Goal: Information Seeking & Learning: Learn about a topic

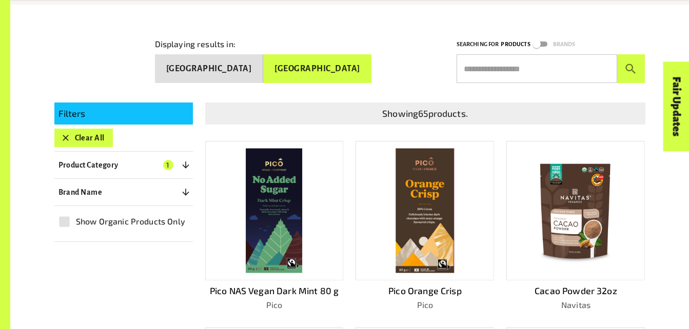
scroll to position [253, 0]
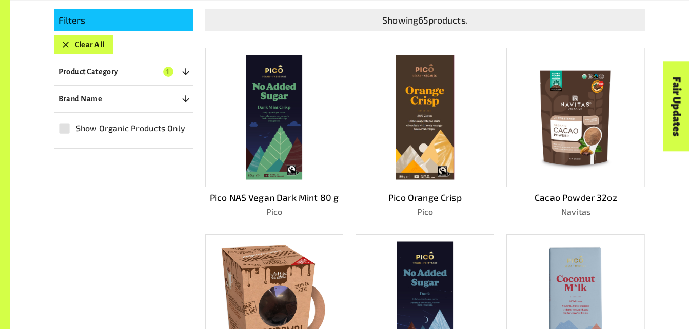
click at [419, 93] on img at bounding box center [425, 117] width 58 height 125
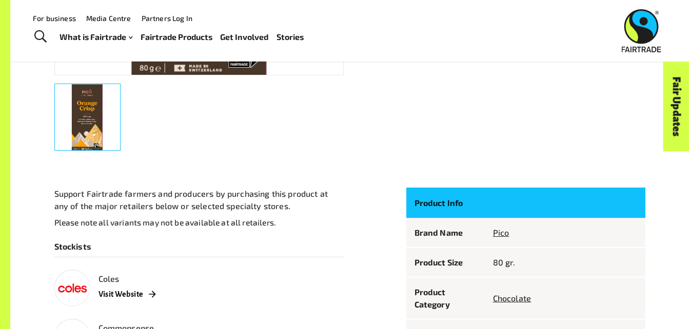
scroll to position [388, 0]
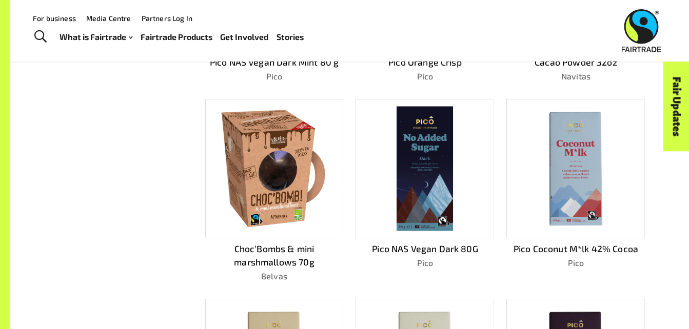
scroll to position [253, 0]
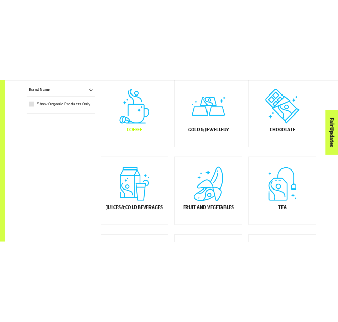
scroll to position [314, 0]
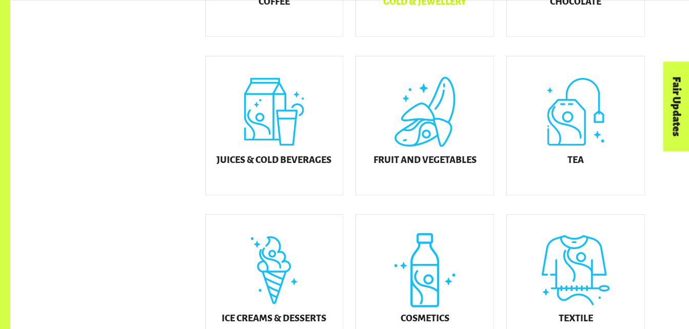
scroll to position [439, 0]
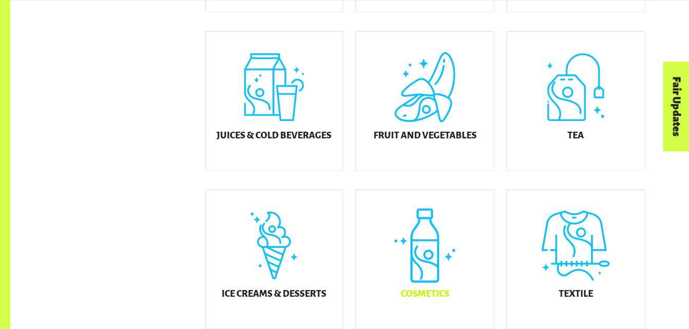
click at [425, 275] on div "Cosmetics" at bounding box center [424, 259] width 137 height 139
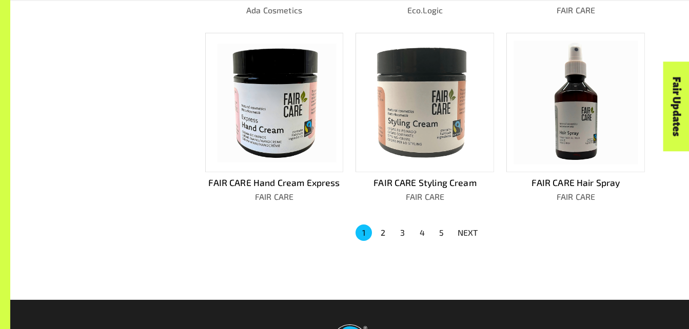
scroll to position [681, 0]
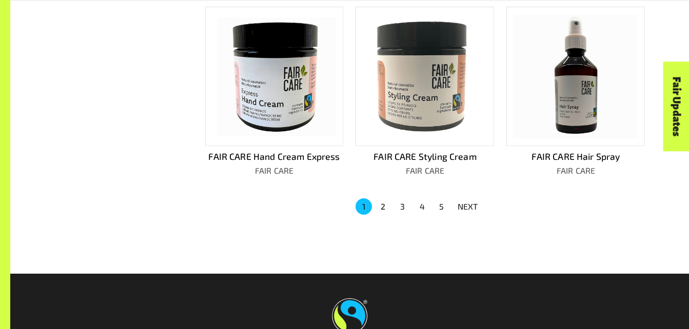
click at [466, 203] on p "NEXT" at bounding box center [468, 207] width 21 height 12
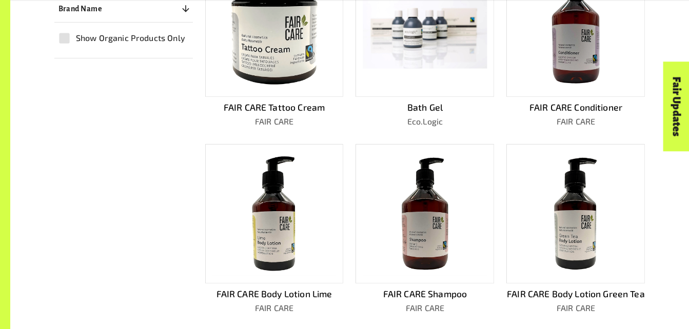
scroll to position [352, 0]
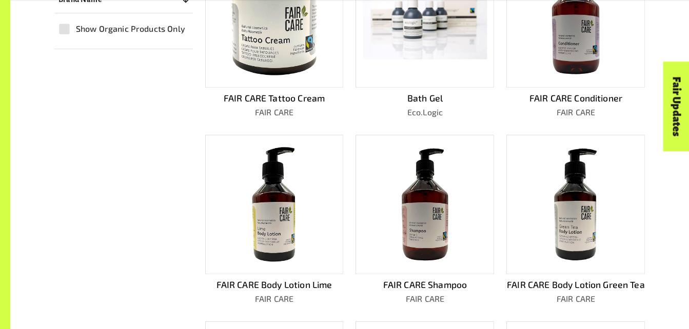
drag, startPoint x: 299, startPoint y: 210, endPoint x: 149, endPoint y: 160, distance: 157.5
click at [149, 160] on div "Filters Clear All Product Category 1 ​ Coffee Gold & Jewellery Chocolate Juices…" at bounding box center [343, 224] width 603 height 654
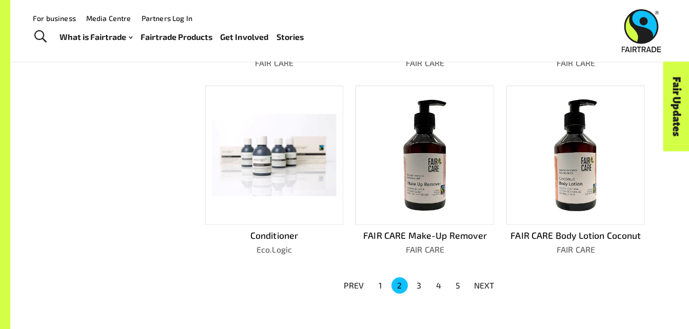
scroll to position [581, 0]
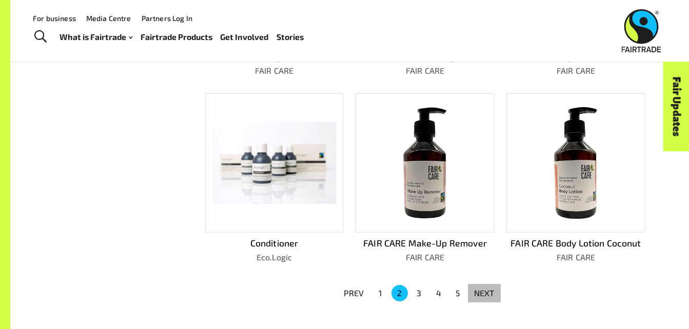
click at [482, 294] on p "NEXT" at bounding box center [484, 293] width 21 height 12
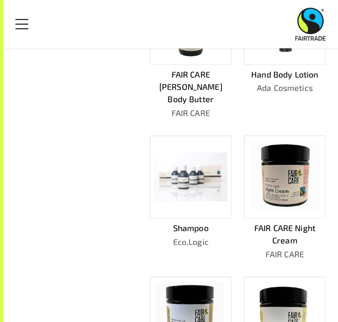
scroll to position [365, 0]
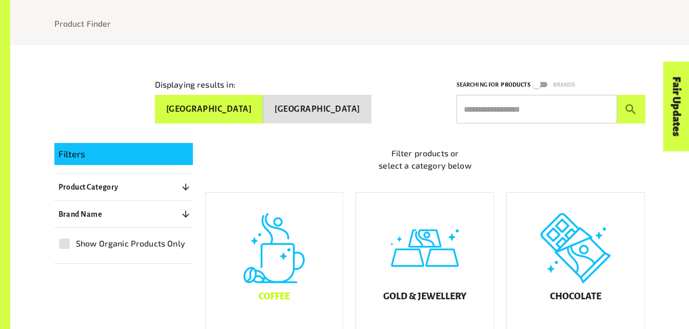
scroll to position [165, 0]
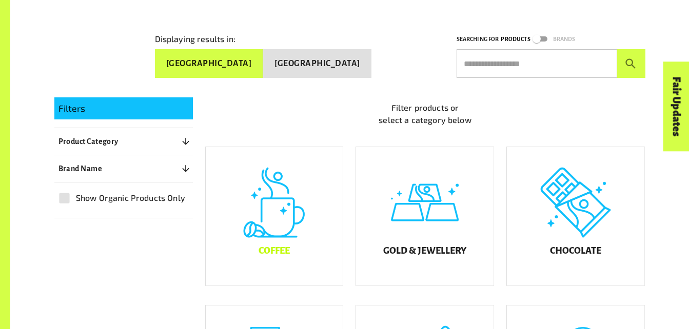
click at [269, 166] on div "Coffee" at bounding box center [274, 216] width 137 height 139
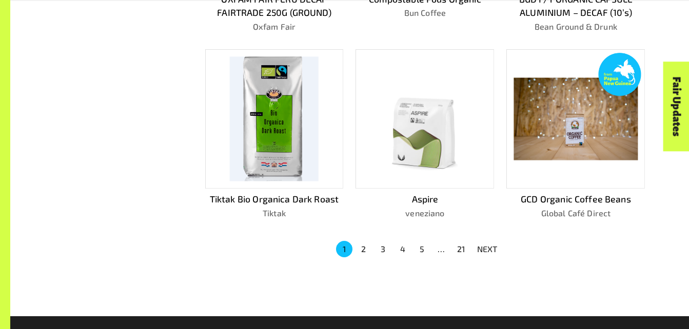
scroll to position [672, 0]
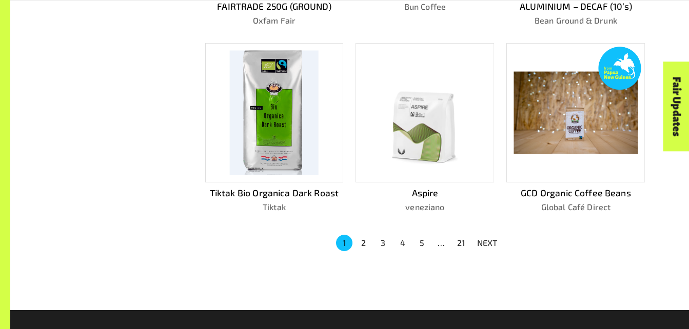
click at [485, 237] on p "NEXT" at bounding box center [487, 243] width 21 height 12
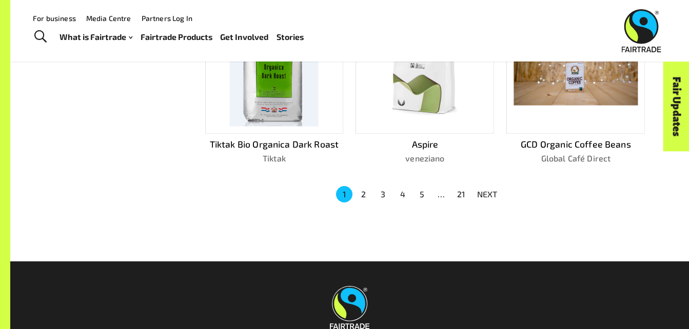
scroll to position [720, 0]
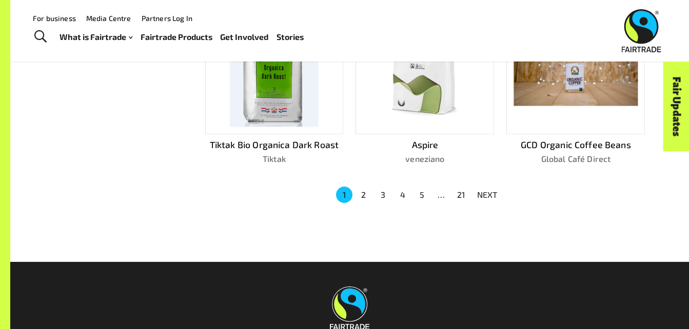
click at [485, 189] on p "NEXT" at bounding box center [487, 195] width 21 height 12
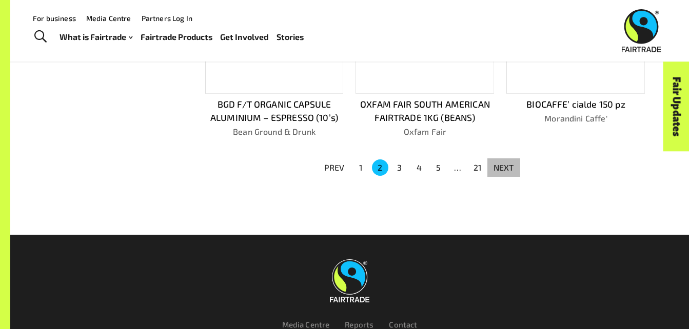
scroll to position [706, 0]
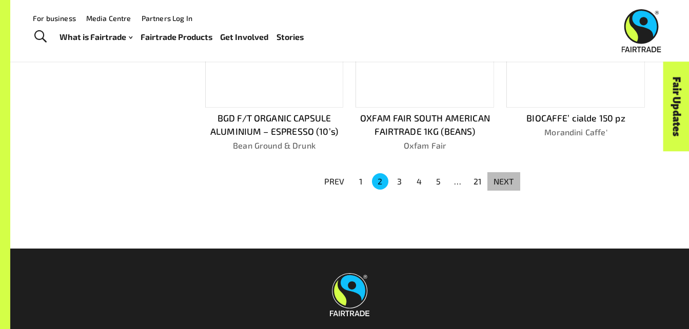
click at [488, 182] on button "NEXT" at bounding box center [503, 181] width 33 height 18
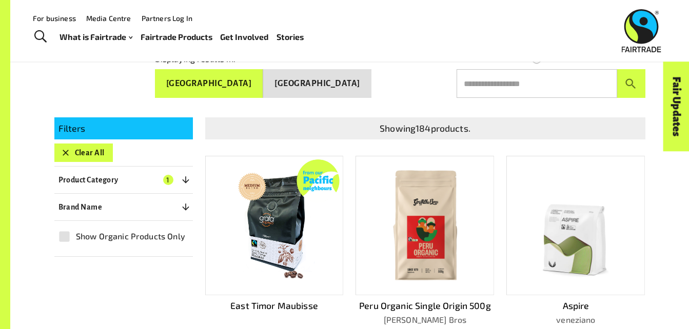
scroll to position [145, 0]
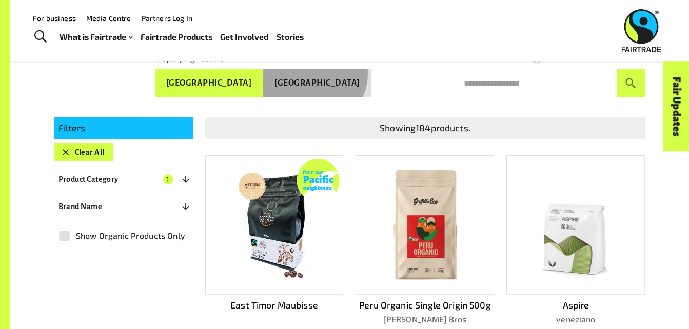
click at [346, 72] on button "[GEOGRAPHIC_DATA]" at bounding box center [317, 83] width 108 height 29
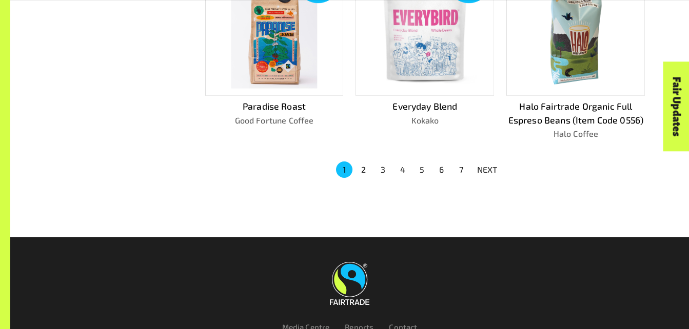
scroll to position [733, 0]
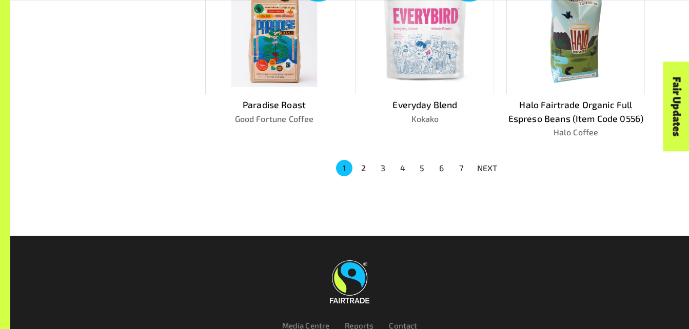
click at [483, 167] on p "NEXT" at bounding box center [487, 168] width 21 height 12
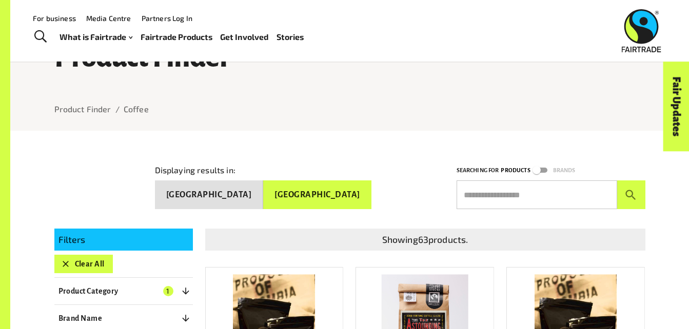
scroll to position [0, 0]
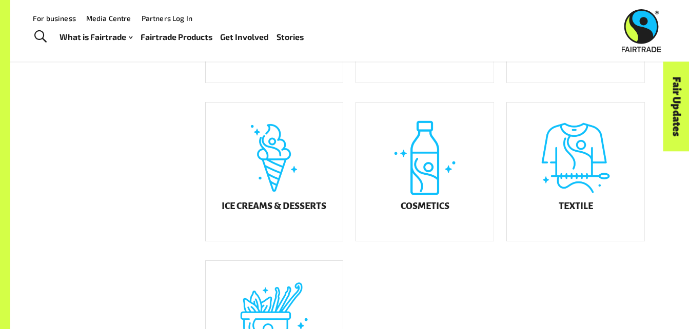
scroll to position [523, 0]
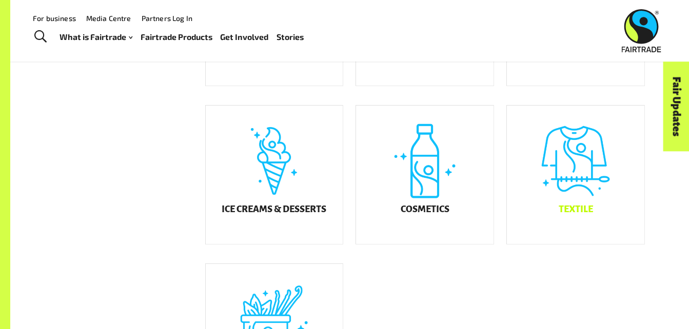
click at [548, 172] on div "Textile" at bounding box center [575, 175] width 137 height 139
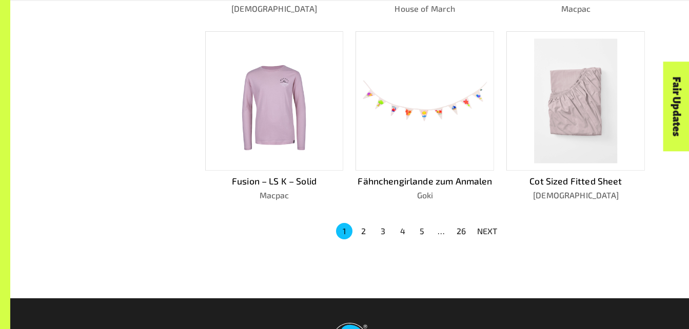
scroll to position [657, 0]
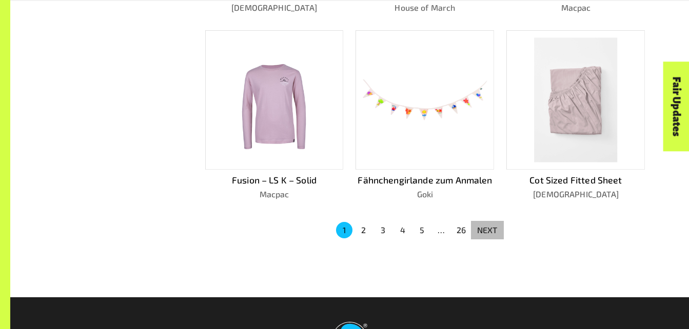
click at [478, 224] on p "NEXT" at bounding box center [487, 230] width 21 height 12
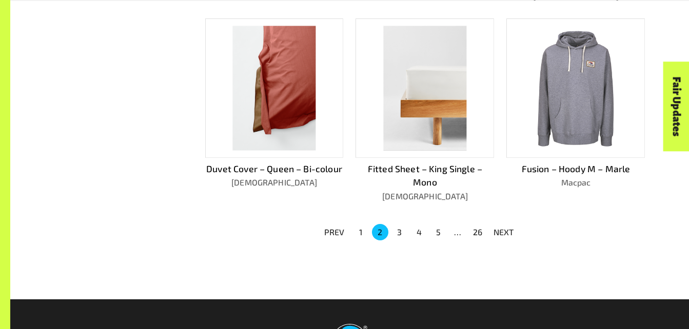
scroll to position [699, 0]
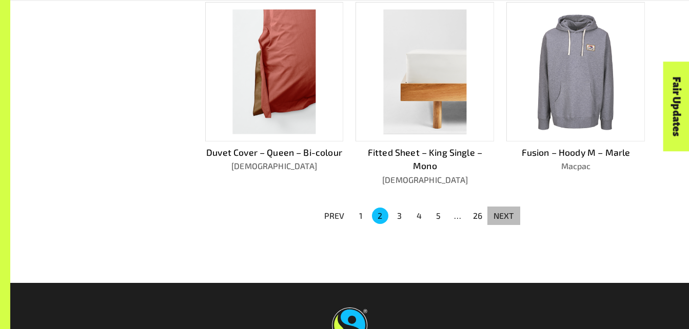
click at [509, 212] on p "NEXT" at bounding box center [504, 216] width 21 height 12
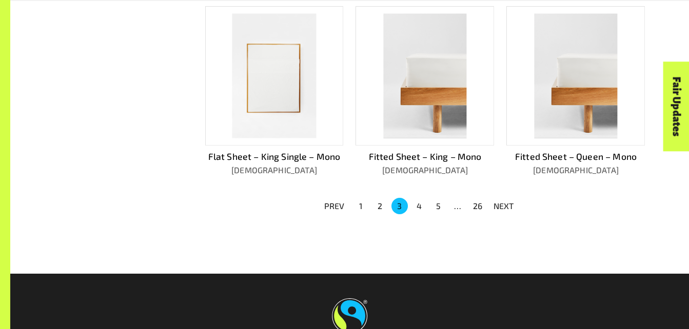
scroll to position [695, 0]
click at [501, 207] on p "NEXT" at bounding box center [504, 206] width 21 height 12
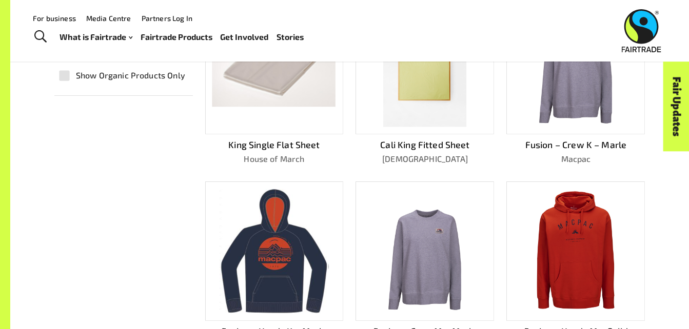
scroll to position [0, 0]
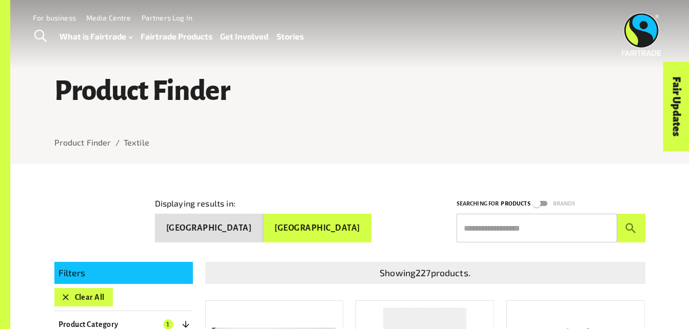
click at [33, 34] on link "Toggle Search" at bounding box center [40, 37] width 25 height 26
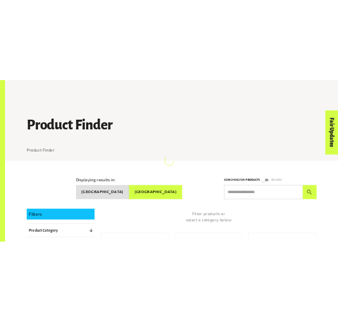
scroll to position [523, 0]
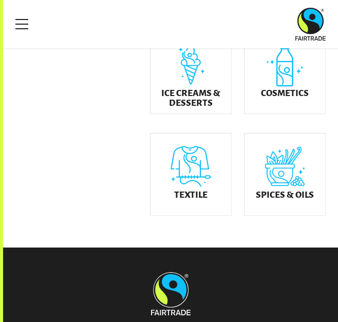
click at [231, 28] on div "Menu" at bounding box center [170, 24] width 310 height 33
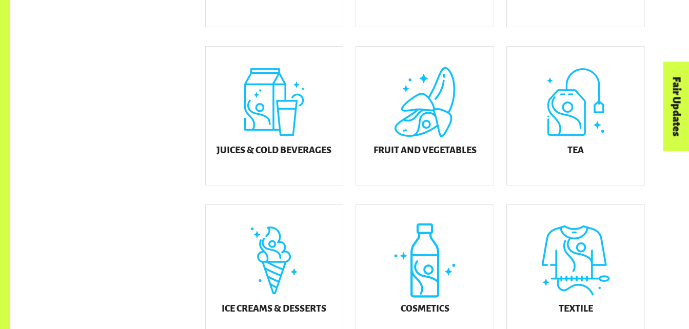
scroll to position [435, 0]
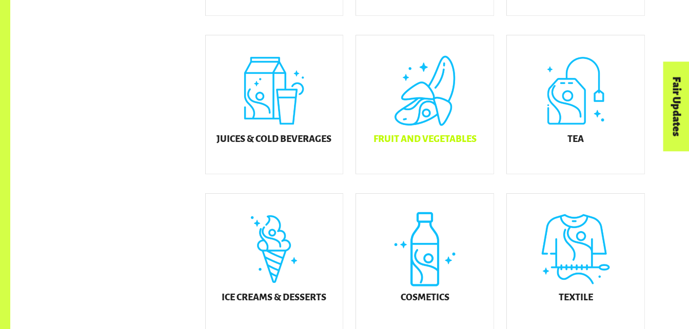
click at [406, 137] on div "Fruit and Vegetables" at bounding box center [424, 104] width 137 height 139
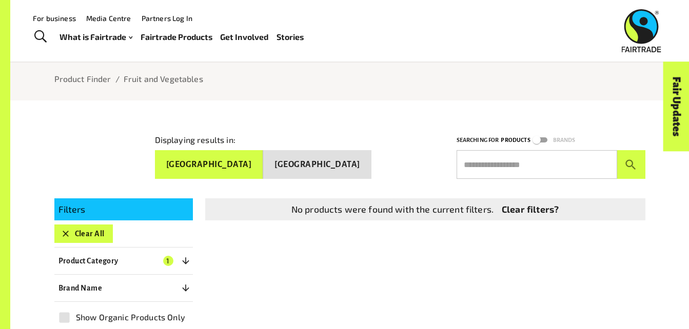
scroll to position [63, 0]
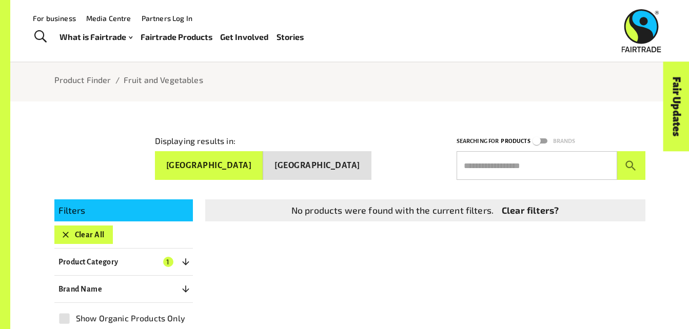
click at [345, 164] on button "[GEOGRAPHIC_DATA]" at bounding box center [317, 165] width 108 height 29
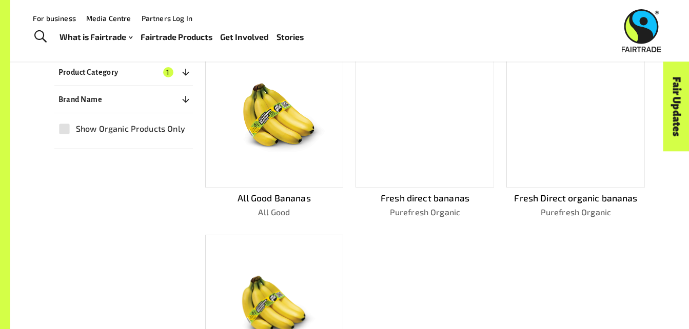
scroll to position [251, 0]
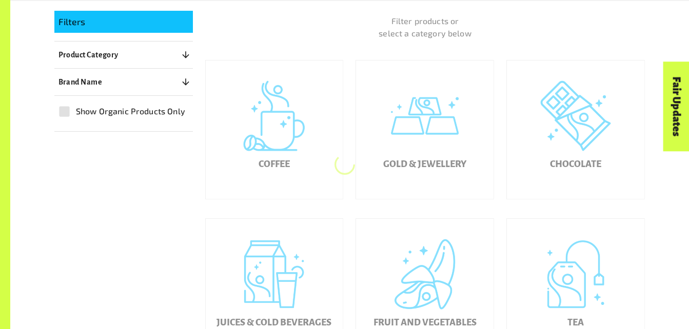
scroll to position [435, 0]
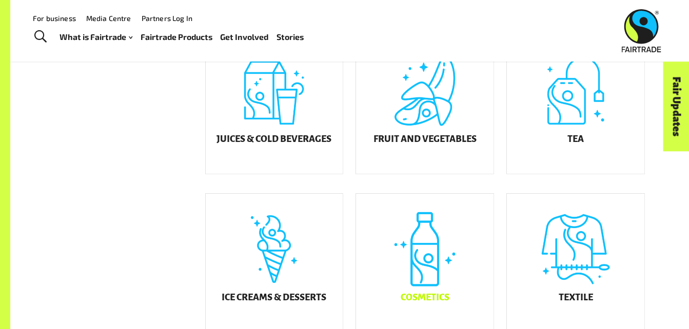
click at [424, 249] on div "Cosmetics" at bounding box center [424, 263] width 137 height 139
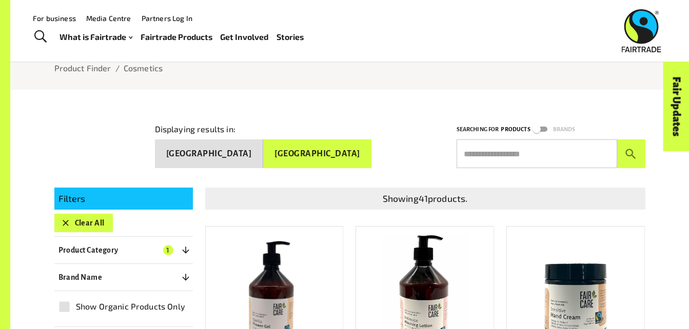
scroll to position [74, 0]
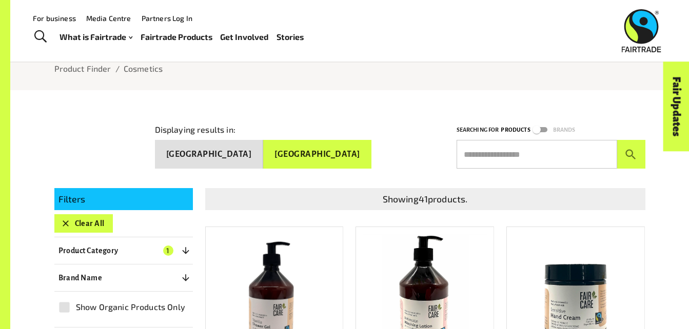
click at [493, 148] on input "text" at bounding box center [537, 154] width 161 height 29
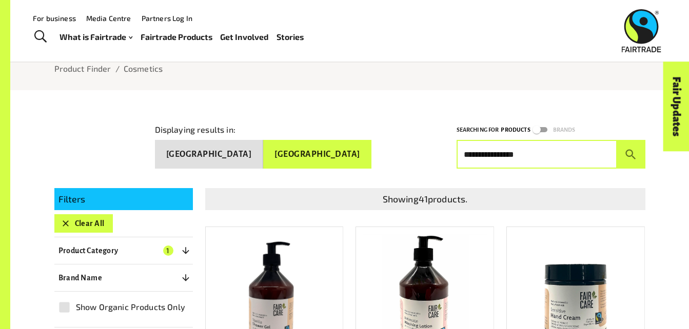
type input "**********"
click at [617, 140] on button "submit" at bounding box center [631, 154] width 28 height 29
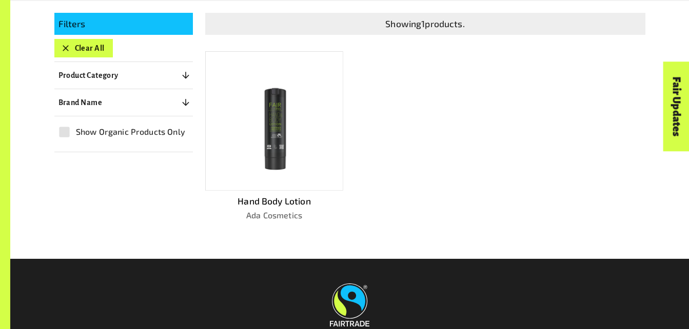
scroll to position [250, 0]
